Goal: Transaction & Acquisition: Book appointment/travel/reservation

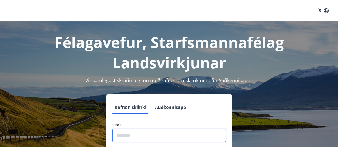
click at [141, 139] on input "phone" at bounding box center [168, 135] width 113 height 13
drag, startPoint x: 141, startPoint y: 139, endPoint x: 150, endPoint y: 123, distance: 17.6
click at [150, 123] on div "Sími ​" at bounding box center [168, 132] width 113 height 19
type input "********"
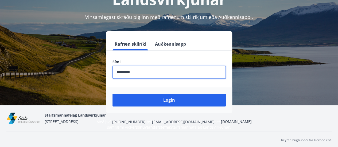
scroll to position [65, 0]
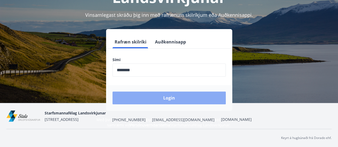
click at [178, 96] on button "Login" at bounding box center [168, 98] width 113 height 13
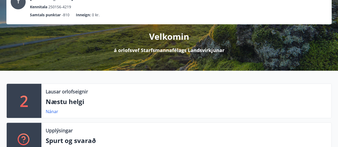
scroll to position [43, 0]
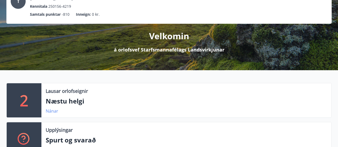
click at [52, 111] on link "Nánar" at bounding box center [52, 111] width 13 height 6
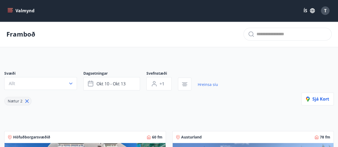
click at [10, 9] on icon "menu" at bounding box center [9, 10] width 5 height 5
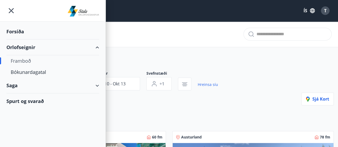
click at [24, 59] on div "Framboð" at bounding box center [53, 60] width 84 height 11
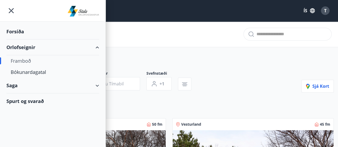
type input "*"
click at [10, 10] on icon "menu" at bounding box center [11, 11] width 10 height 10
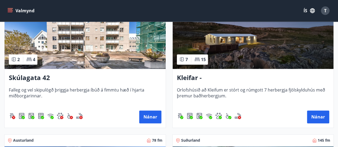
scroll to position [257, 0]
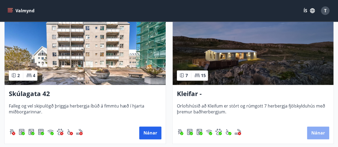
click at [316, 134] on button "Nánar" at bounding box center [318, 133] width 22 height 13
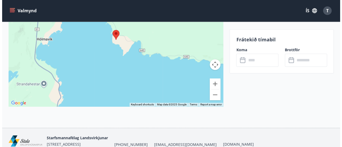
scroll to position [1324, 0]
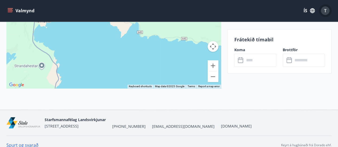
click at [323, 13] on div "T" at bounding box center [325, 10] width 9 height 9
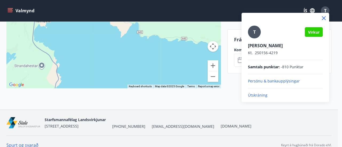
click at [256, 95] on p "Útskráning" at bounding box center [285, 95] width 75 height 5
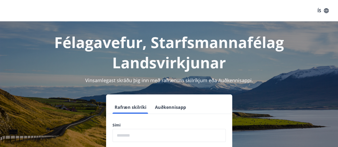
click at [45, 17] on div "ÍS" at bounding box center [169, 10] width 338 height 21
